Goal: Share content: Share content

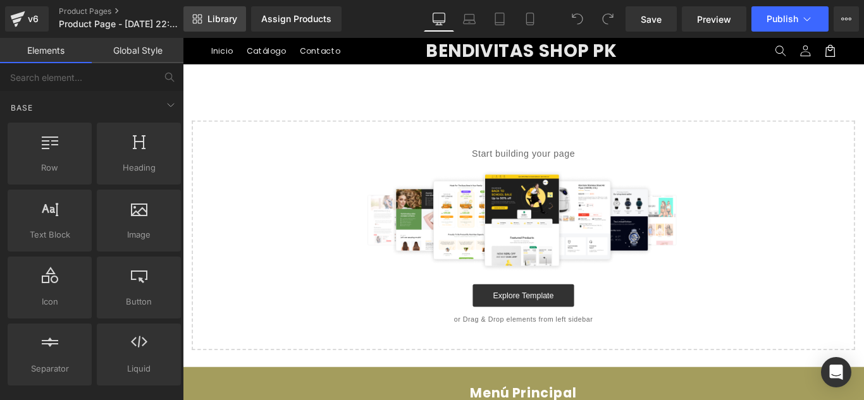
click at [216, 20] on span "Library" at bounding box center [222, 18] width 30 height 11
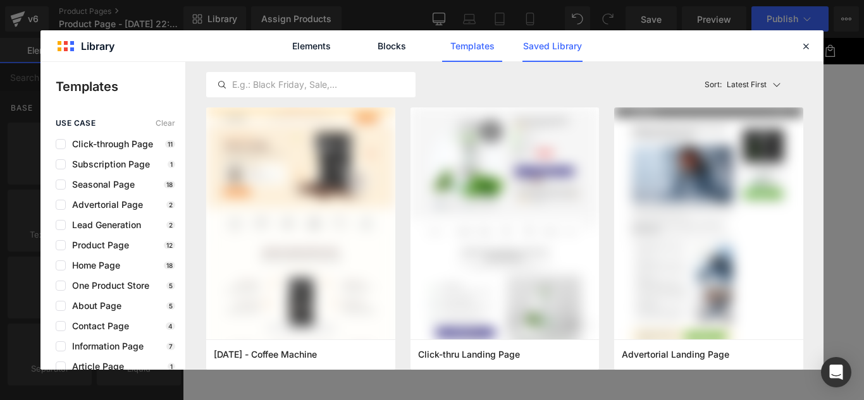
click at [560, 50] on link "Saved Library" at bounding box center [552, 46] width 60 height 32
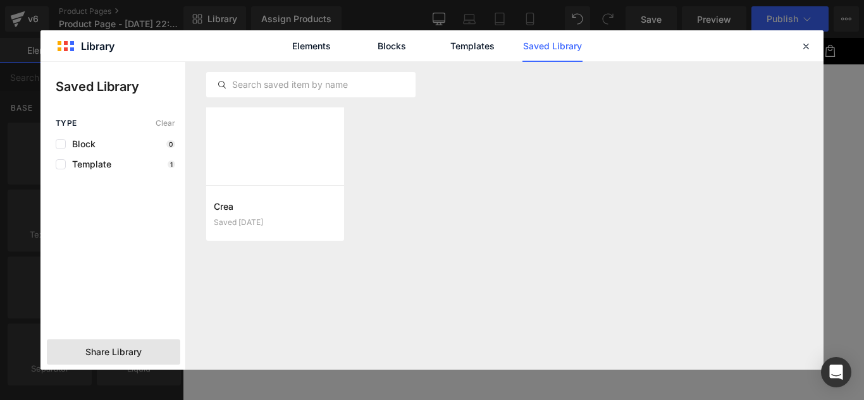
click at [121, 352] on span "Share Library" at bounding box center [113, 352] width 56 height 13
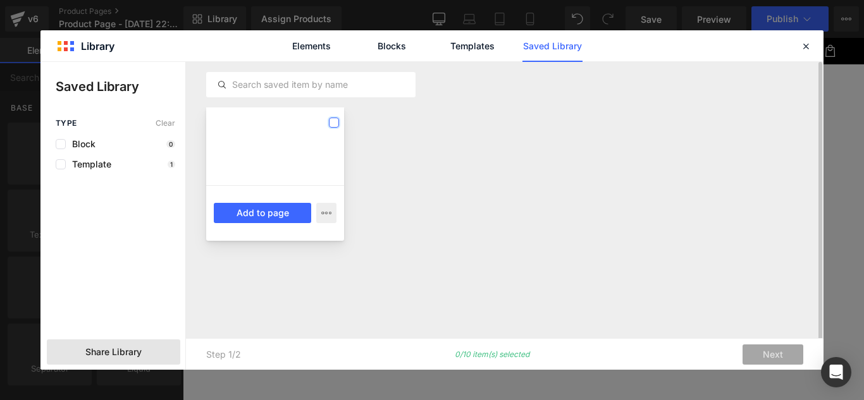
click at [335, 121] on label at bounding box center [334, 123] width 10 height 10
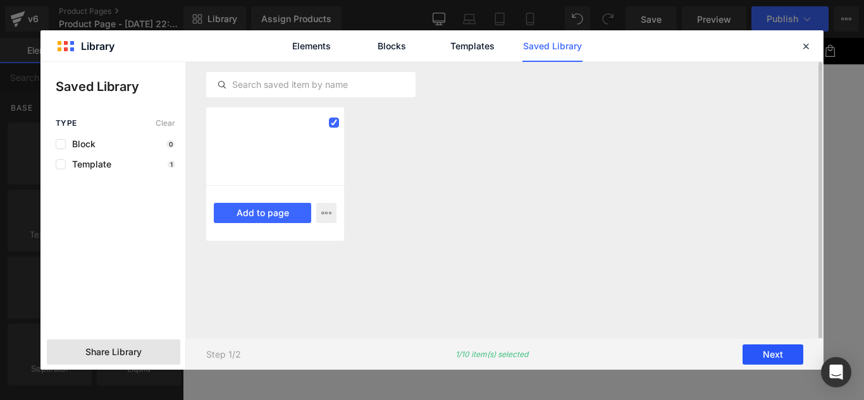
click at [775, 350] on button "Next" at bounding box center [772, 355] width 61 height 20
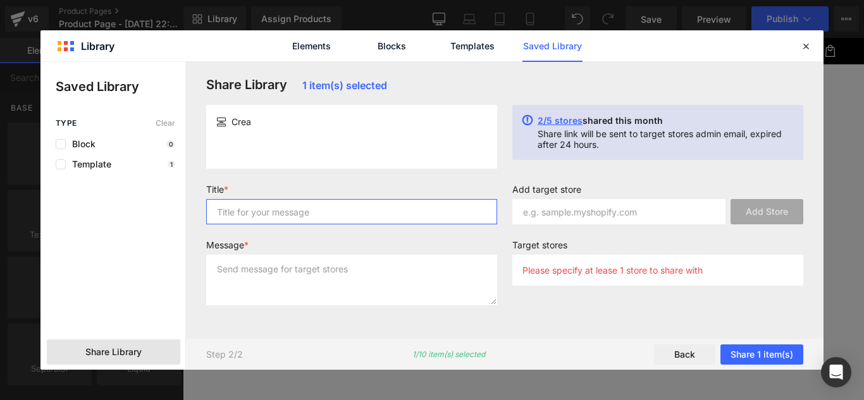
click at [255, 212] on input "text" at bounding box center [351, 211] width 291 height 25
type input "plantilla"
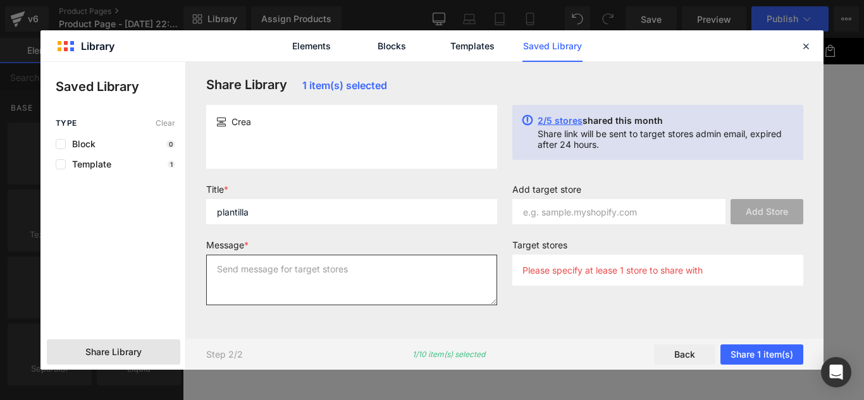
click at [246, 266] on textarea at bounding box center [351, 280] width 291 height 51
type textarea "plantilla"
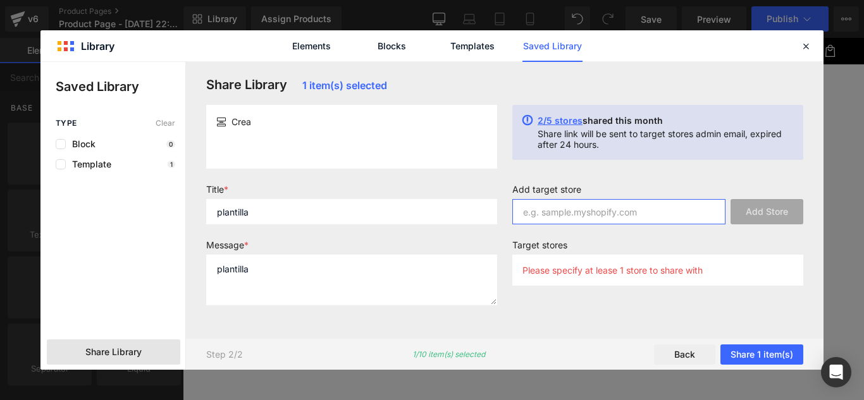
click at [568, 212] on input "text" at bounding box center [618, 211] width 213 height 25
paste input "[DOMAIN_NAME]"
type input "[DOMAIN_NAME]"
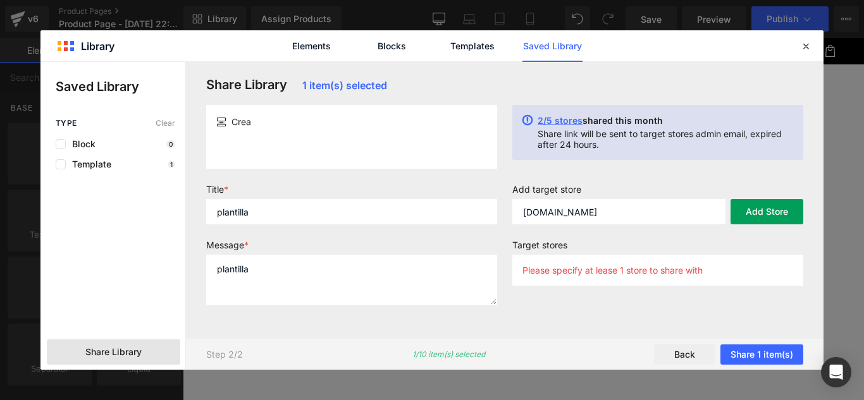
click at [789, 209] on button "Add Store" at bounding box center [766, 211] width 73 height 25
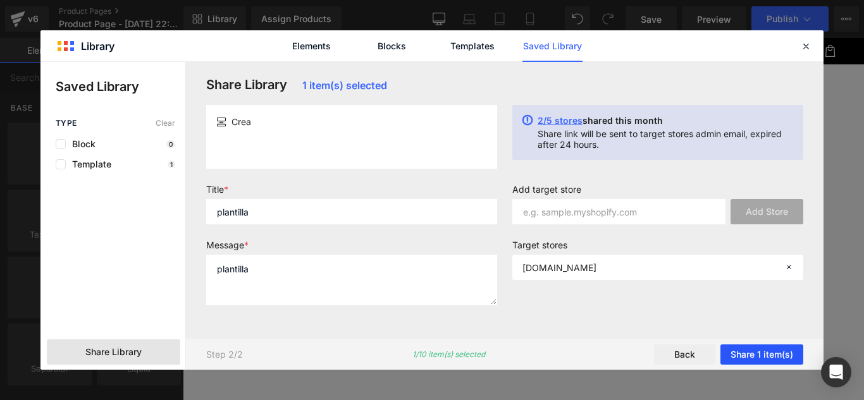
click at [773, 352] on button "Share 1 item(s)" at bounding box center [761, 355] width 83 height 20
